Goal: Task Accomplishment & Management: Manage account settings

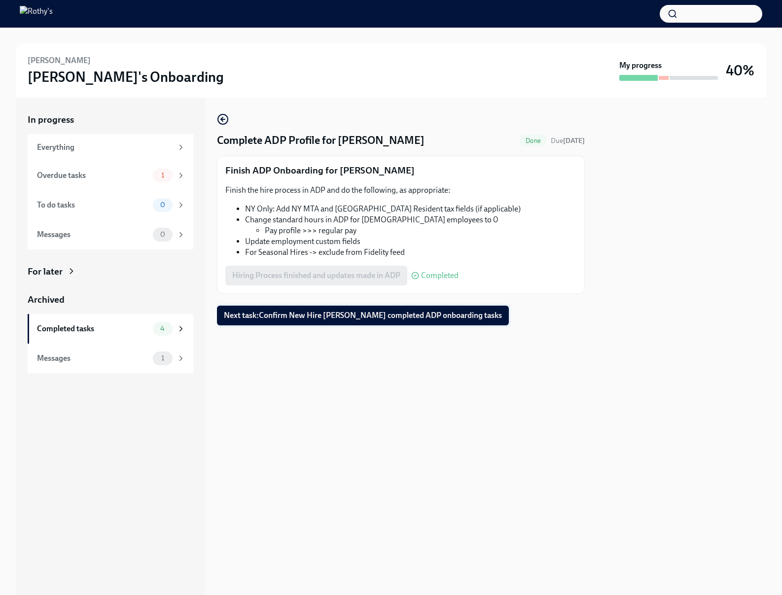
click at [296, 317] on span "Next task : Confirm New Hire [PERSON_NAME] completed ADP onboarding tasks" at bounding box center [363, 316] width 278 height 10
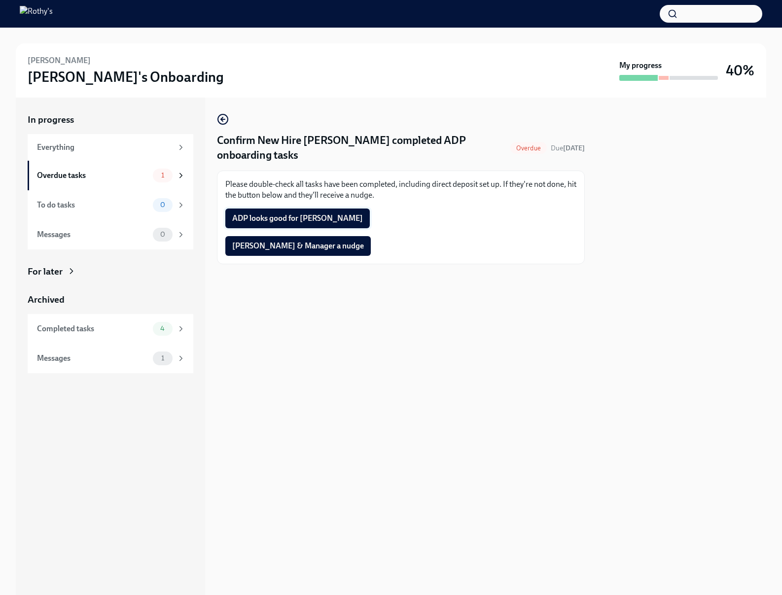
click at [283, 216] on span "ADP looks good for [PERSON_NAME]" at bounding box center [297, 219] width 131 height 10
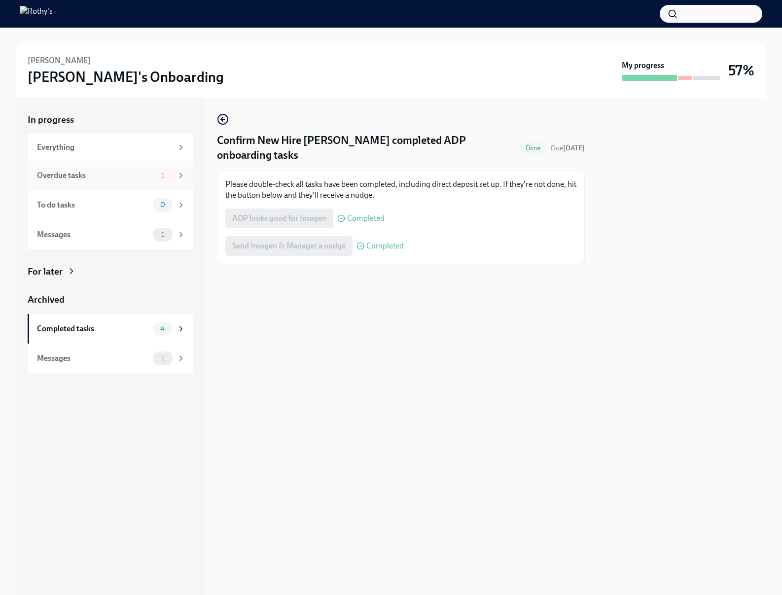
click at [97, 173] on div "Overdue tasks" at bounding box center [93, 175] width 112 height 11
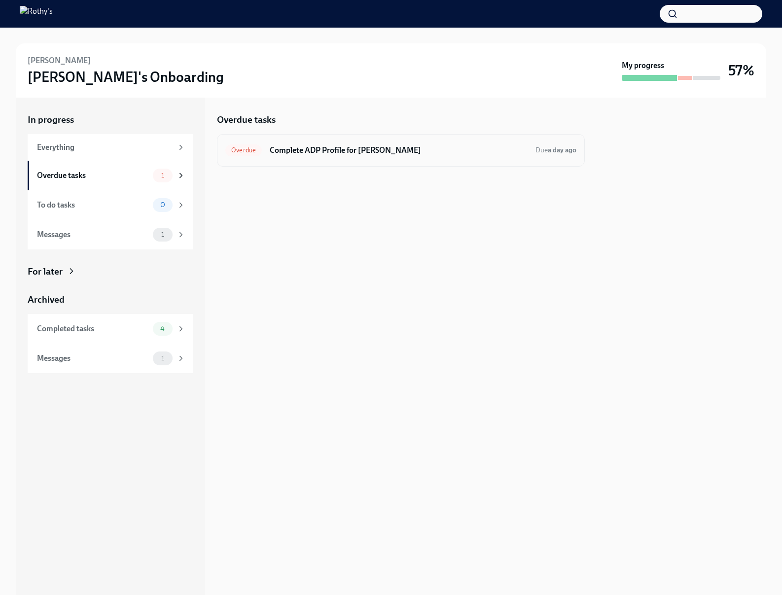
click at [265, 159] on div "Overdue Complete ADP Profile for Imogen Smith Due a day ago" at bounding box center [401, 150] width 368 height 33
click at [299, 155] on h6 "Complete ADP Profile for Imogen Smith" at bounding box center [399, 150] width 258 height 11
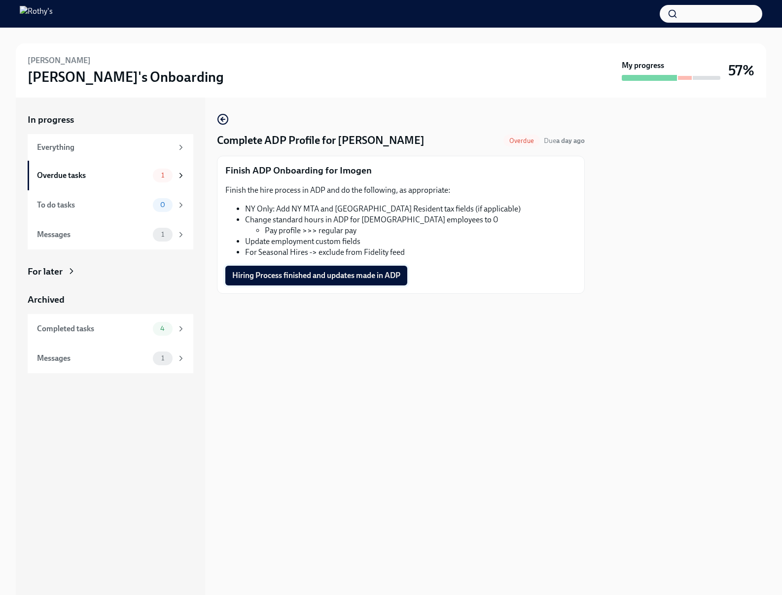
click at [284, 283] on button "Hiring Process finished and updates made in ADP" at bounding box center [316, 276] width 182 height 20
